Goal: Task Accomplishment & Management: Manage account settings

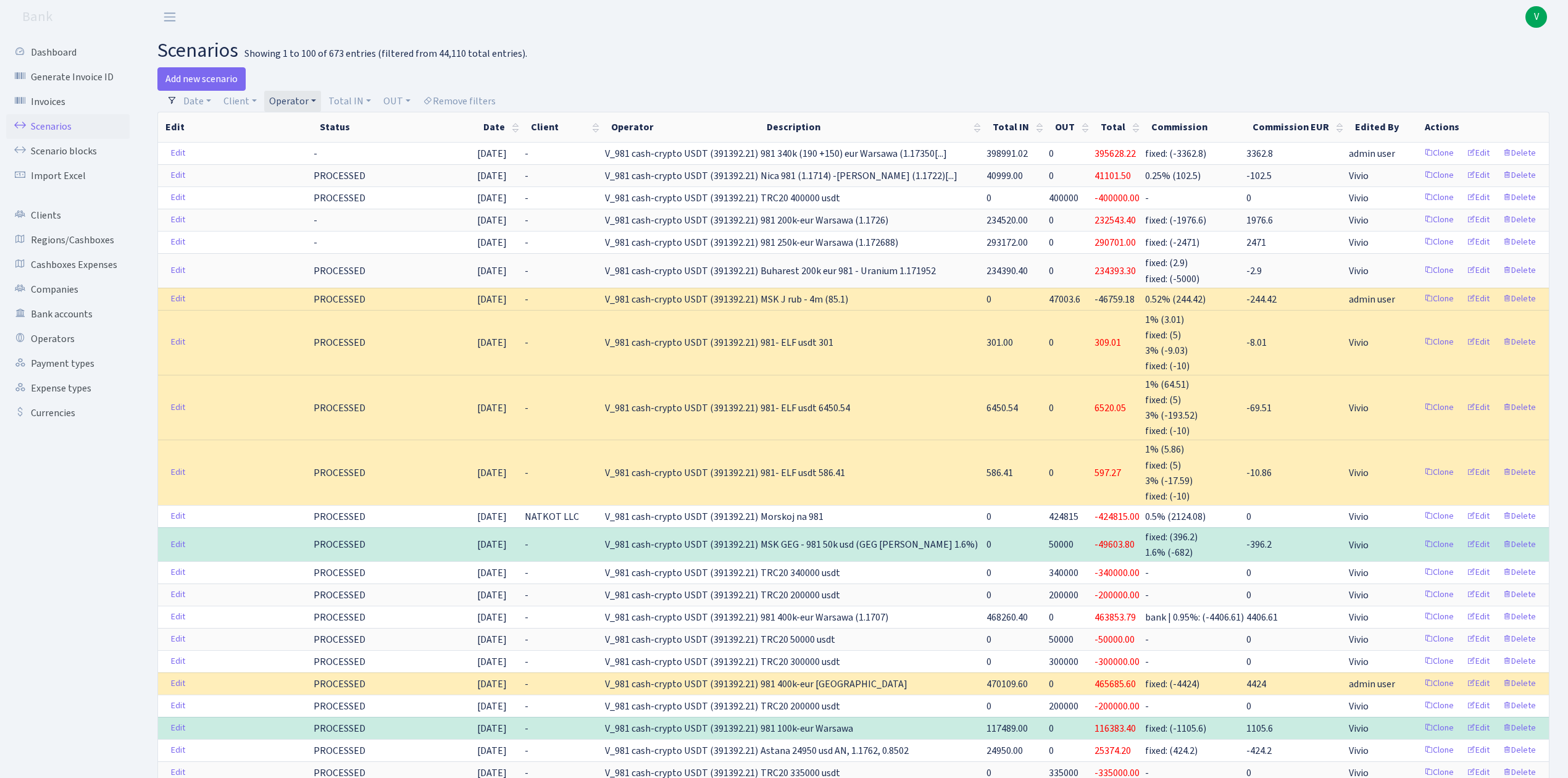
select select "100"
click at [50, 122] on link "Scenarios" at bounding box center [68, 126] width 124 height 25
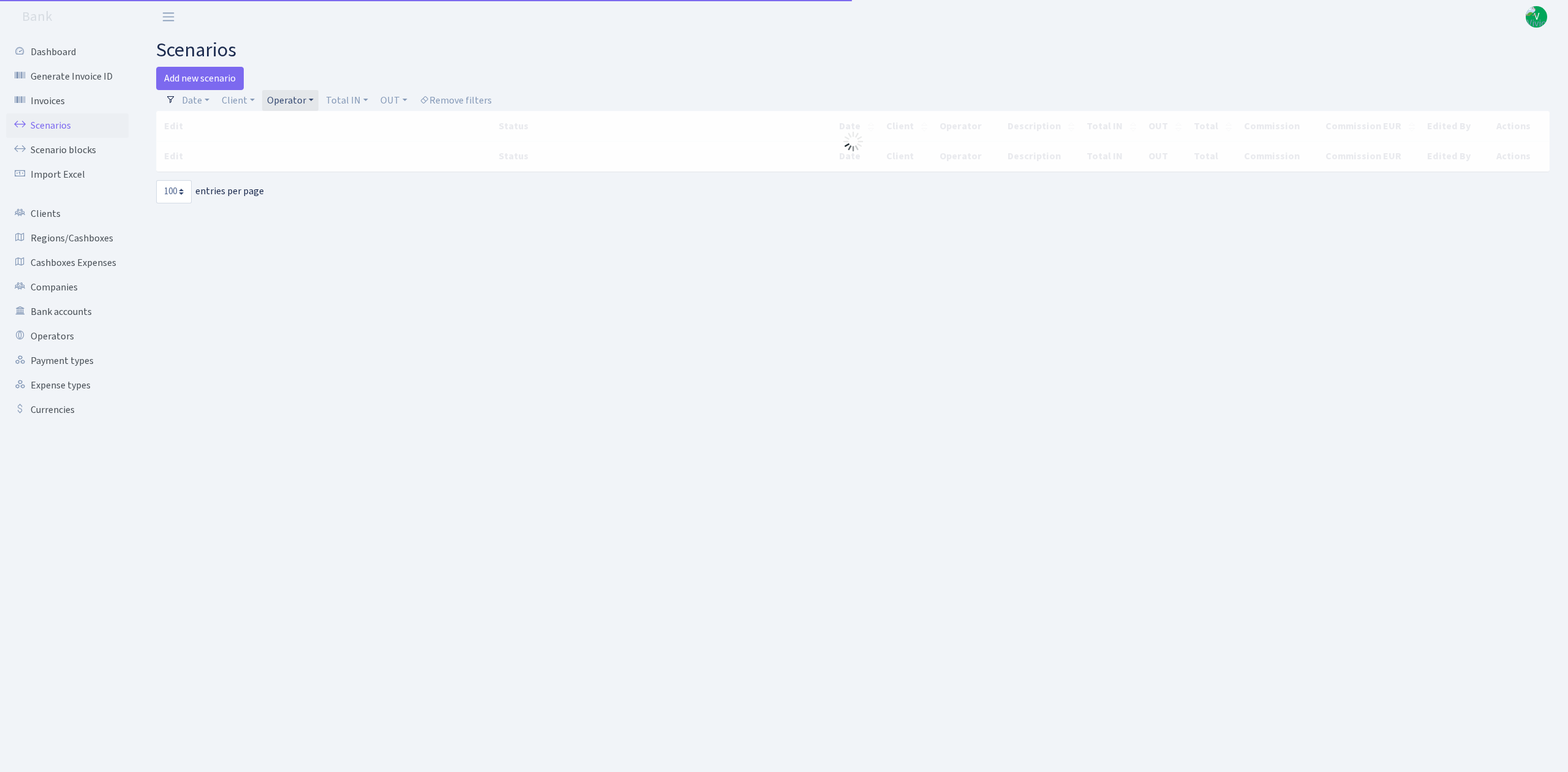
select select "100"
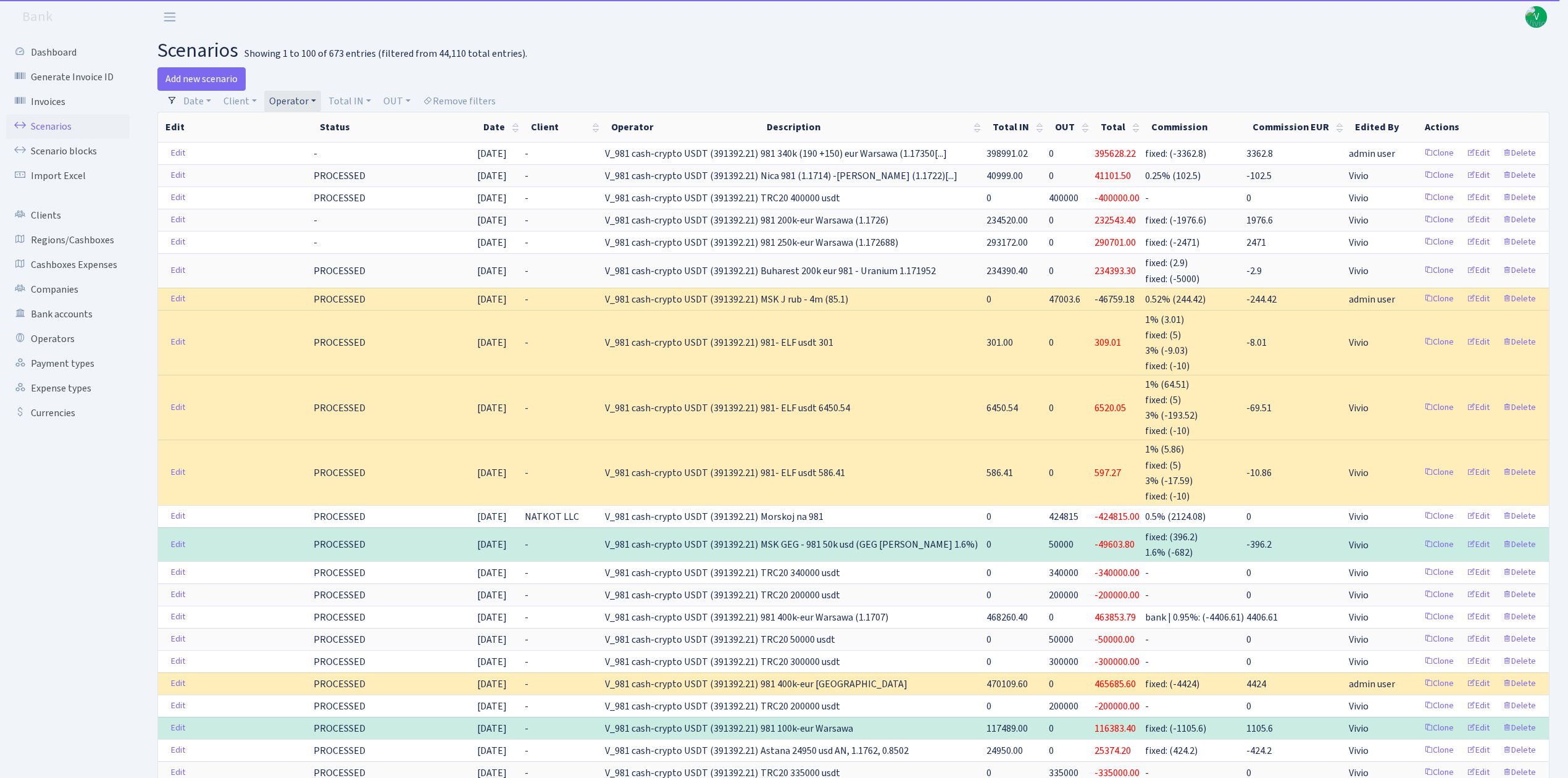
click at [305, 99] on link "Operator" at bounding box center [292, 101] width 57 height 21
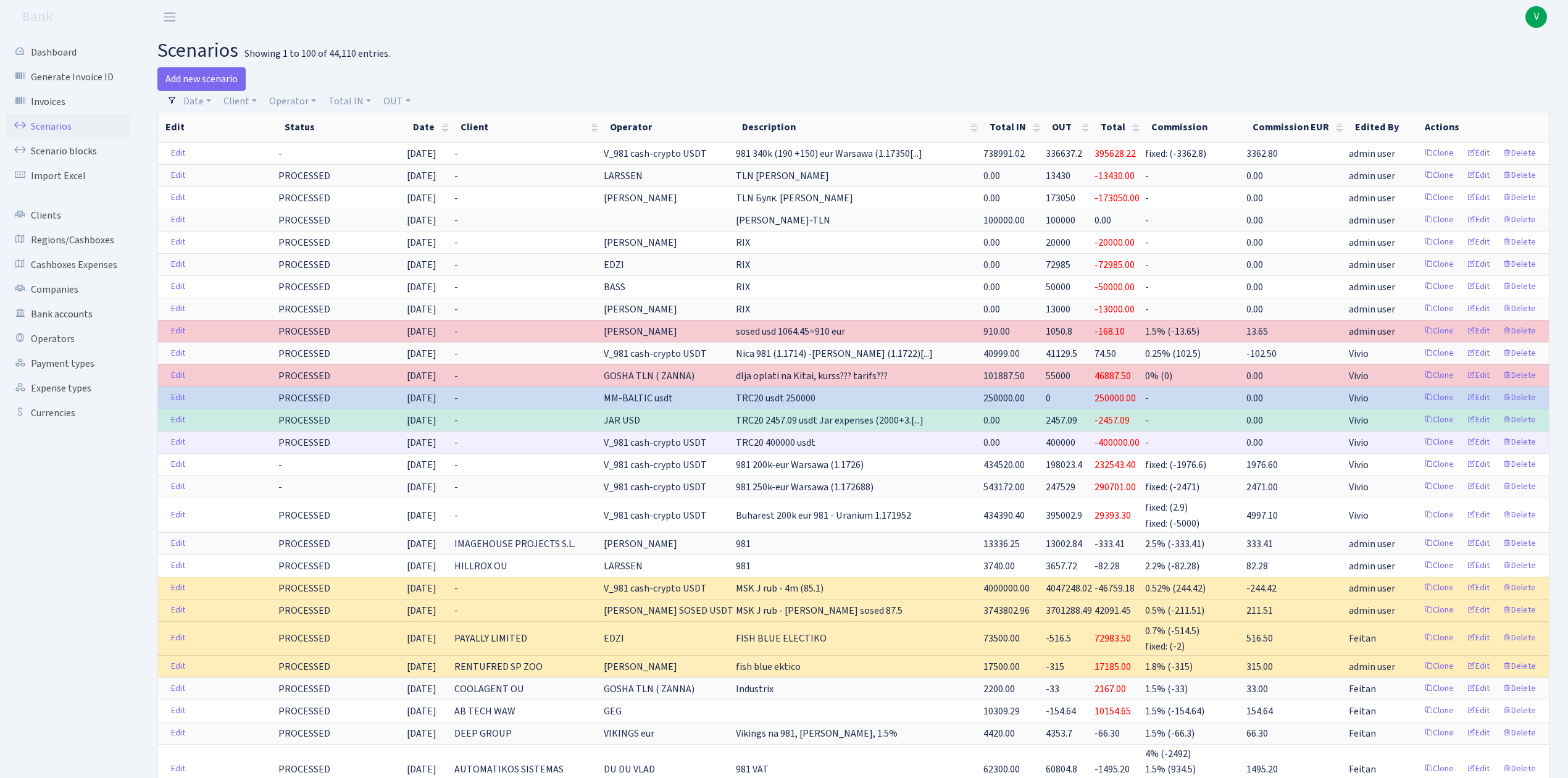
drag, startPoint x: 917, startPoint y: 519, endPoint x: 591, endPoint y: 450, distance: 333.2
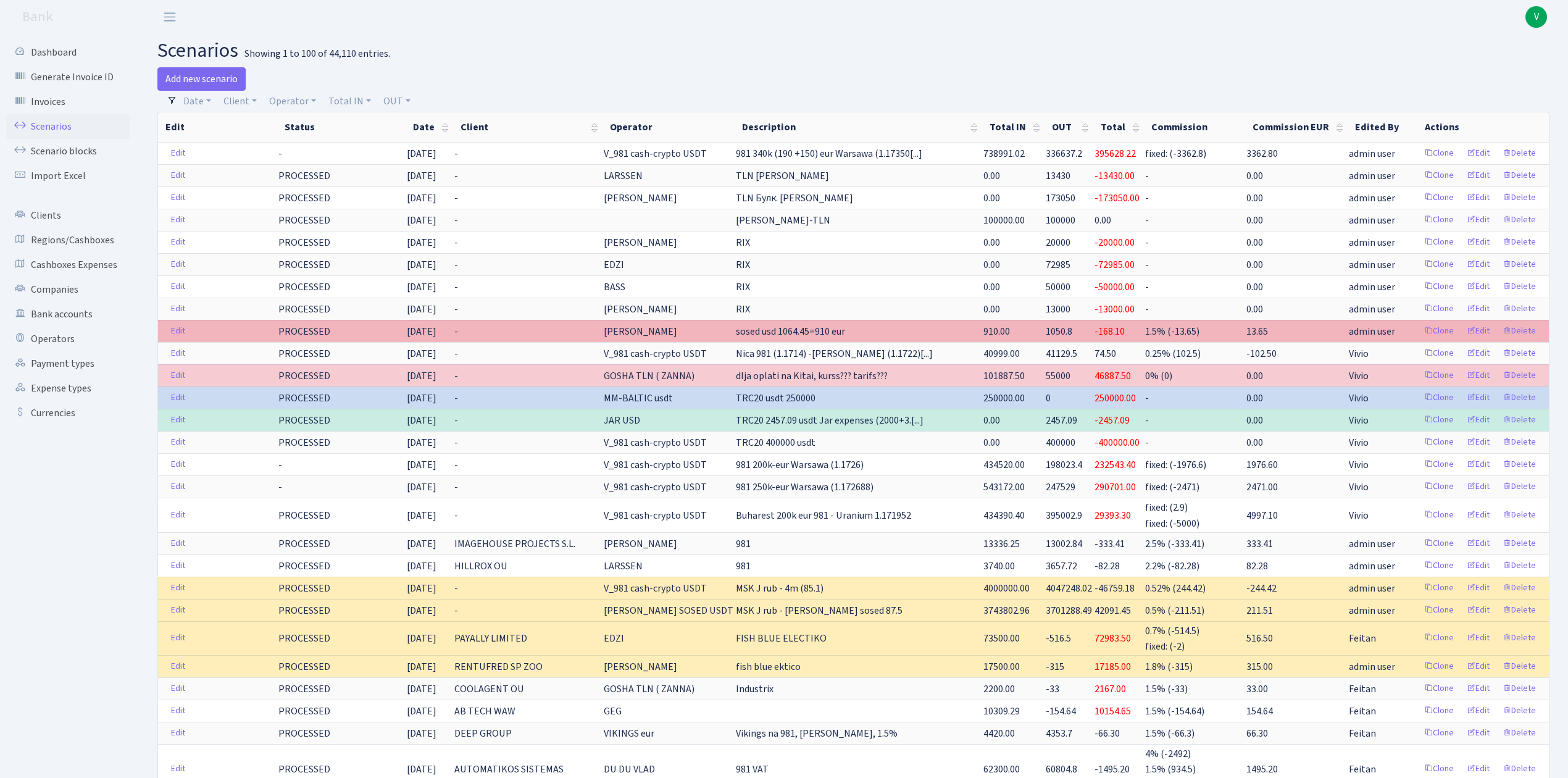
drag, startPoint x: 788, startPoint y: 223, endPoint x: 829, endPoint y: 339, distance: 123.0
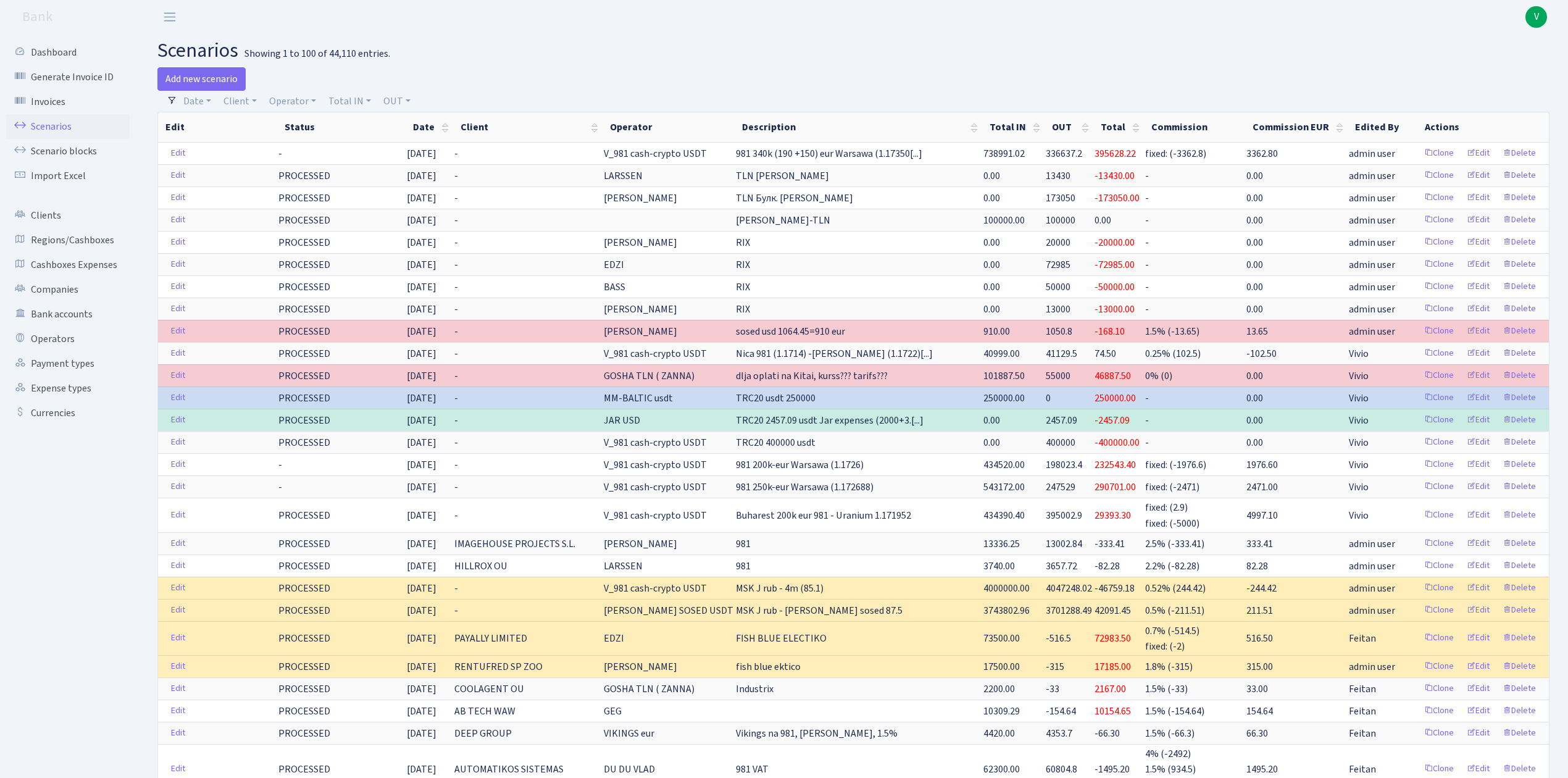
click at [991, 60] on h2 "scenarios Showing 1 to 100 of 44,110 entries." at bounding box center [854, 50] width 1393 height 24
click at [1088, 41] on h2 "scenarios Showing 1 to 100 of 44,110 entries." at bounding box center [854, 50] width 1393 height 24
click at [1206, 47] on h2 "scenarios Showing 1 to 100 of 44,110 entries." at bounding box center [854, 50] width 1393 height 24
click at [762, 27] on header "Bank V My Account Logout" at bounding box center [784, 17] width 1568 height 34
click at [50, 126] on link "Scenarios" at bounding box center [68, 126] width 124 height 25
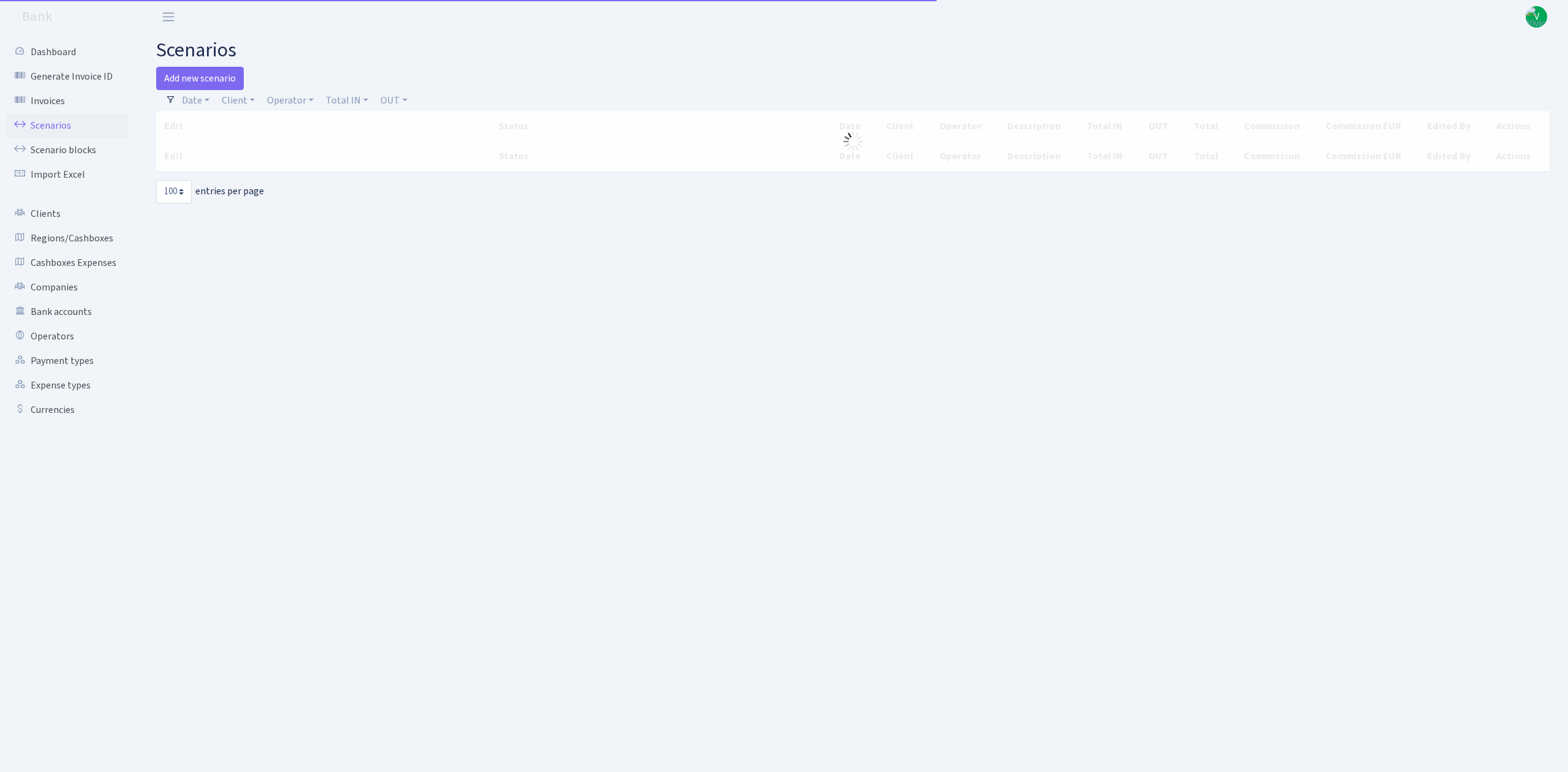
select select "100"
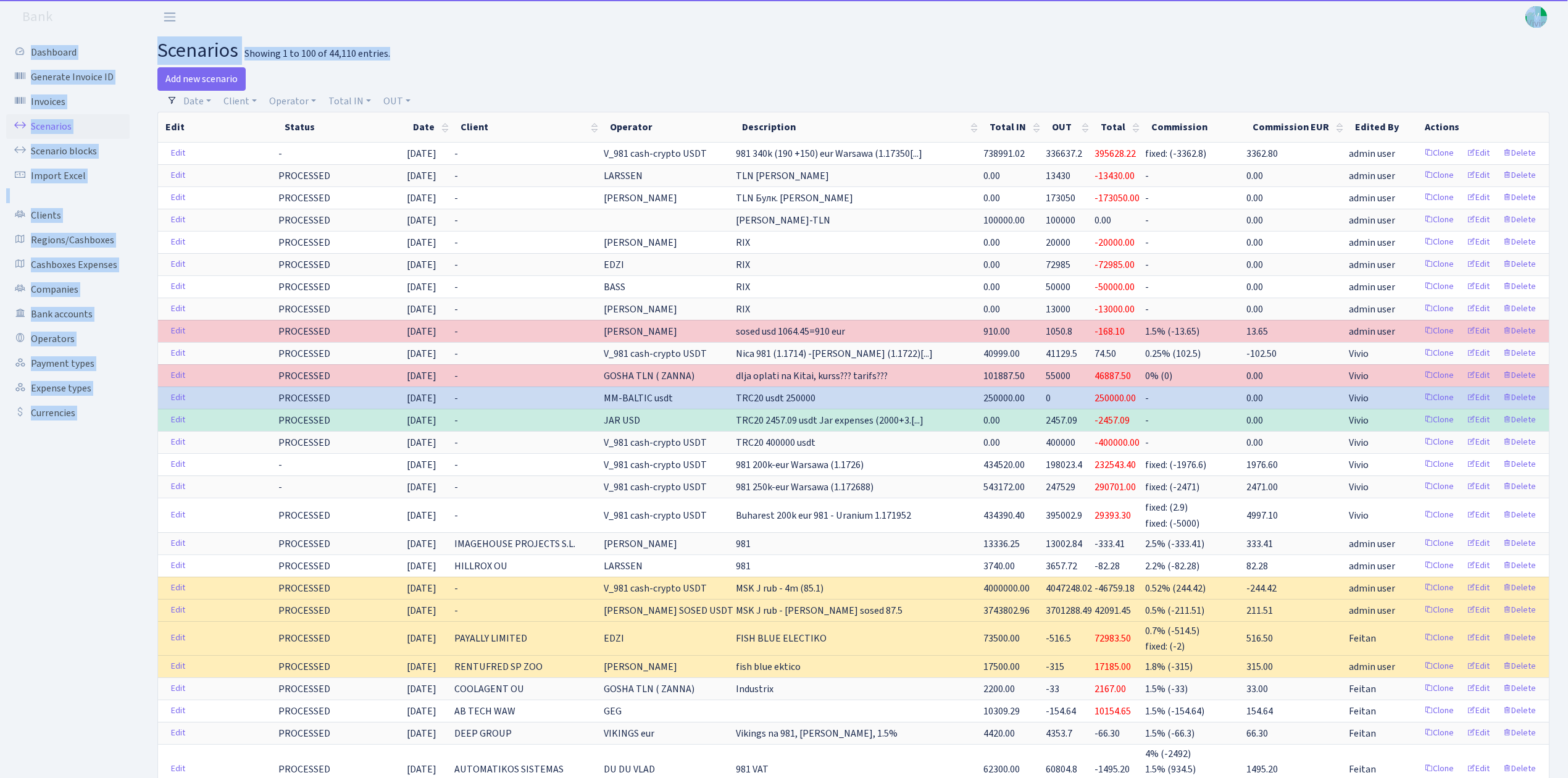
drag, startPoint x: 391, startPoint y: 42, endPoint x: 300, endPoint y: 34, distance: 91.4
click at [361, 42] on h2 "scenarios Showing 1 to 100 of 44,110 entries." at bounding box center [854, 50] width 1393 height 24
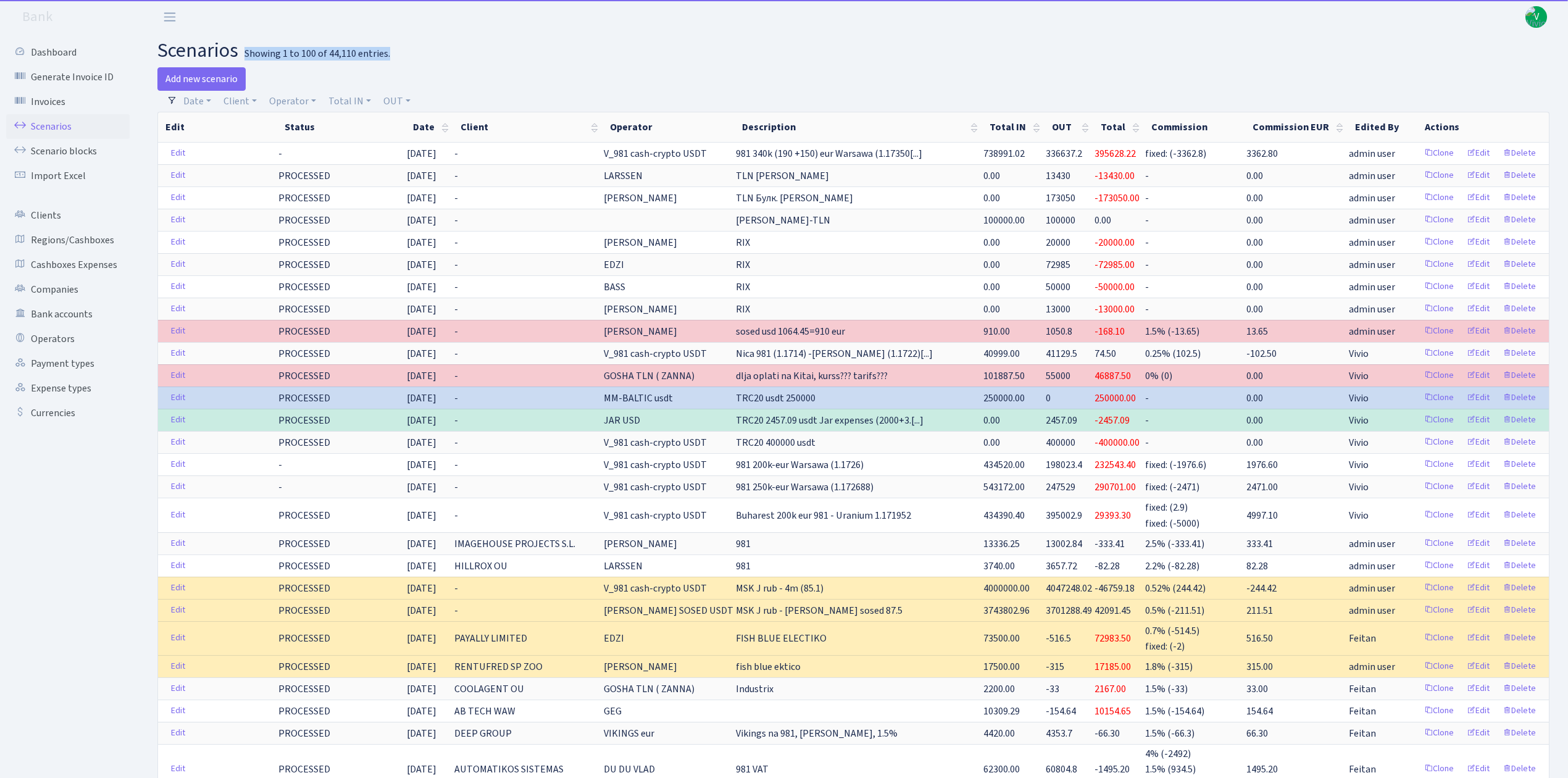
drag, startPoint x: 413, startPoint y: 50, endPoint x: 278, endPoint y: 37, distance: 135.6
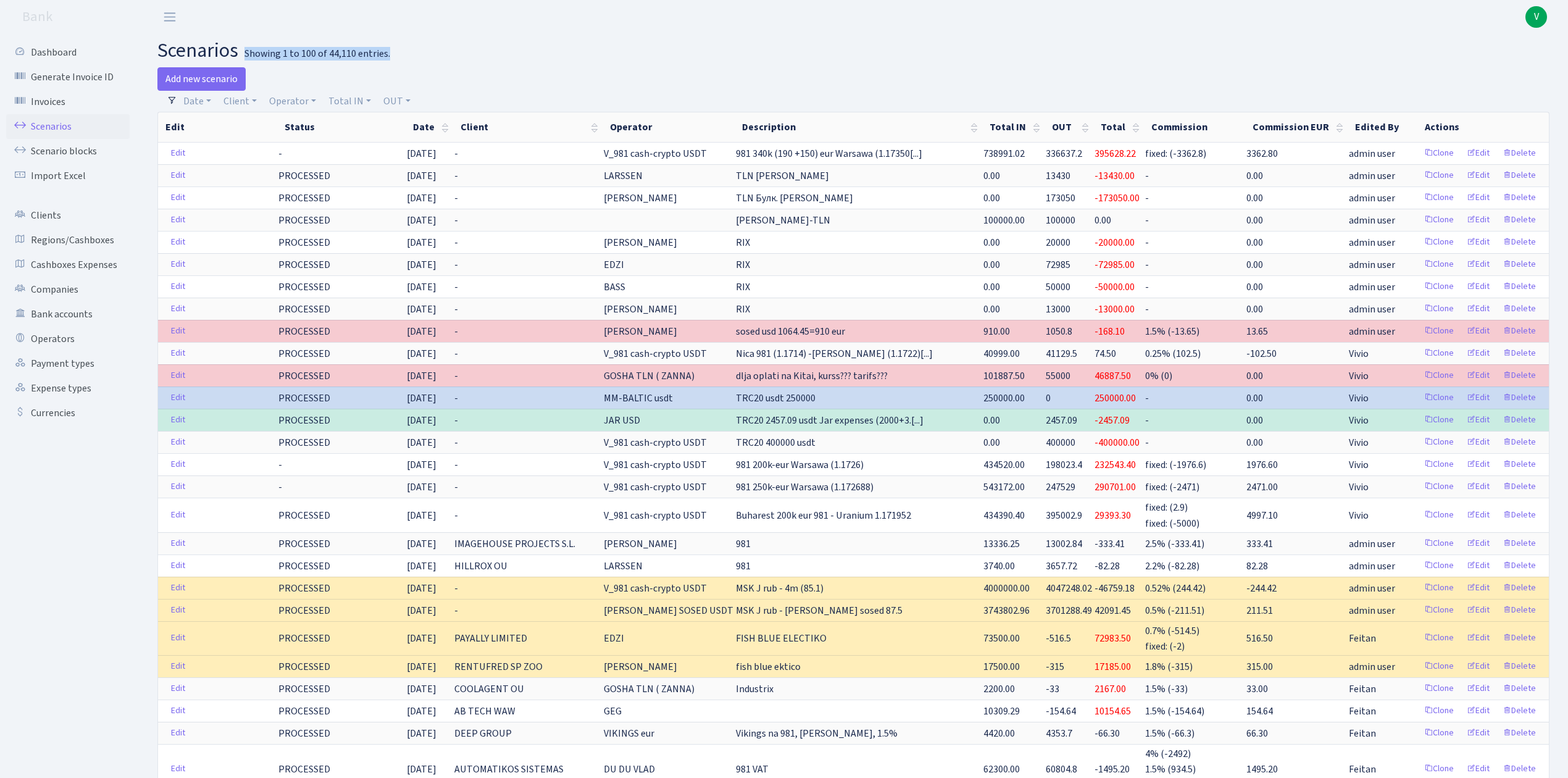
click at [1536, 8] on span "V" at bounding box center [1536, 17] width 22 height 21
click at [1489, 68] on link "Logout" at bounding box center [1497, 71] width 111 height 19
